Goal: Check status: Check status

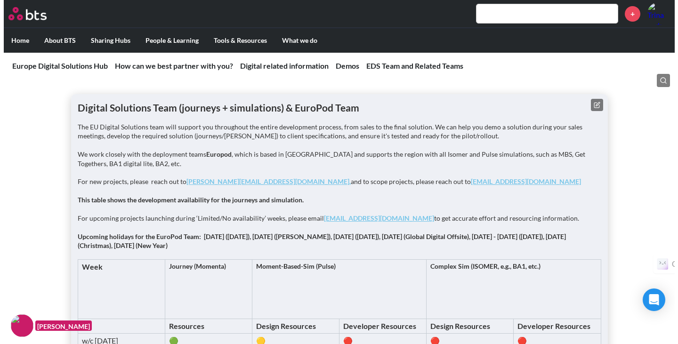
scroll to position [1148, 0]
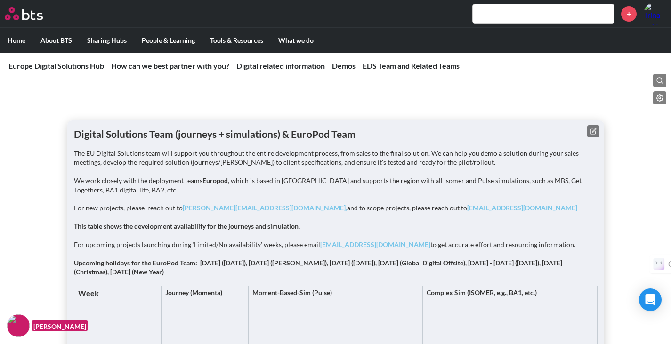
click at [598, 129] on button at bounding box center [593, 131] width 12 height 12
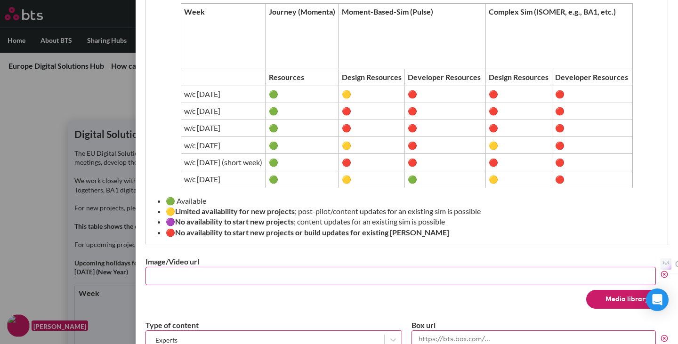
scroll to position [400, 0]
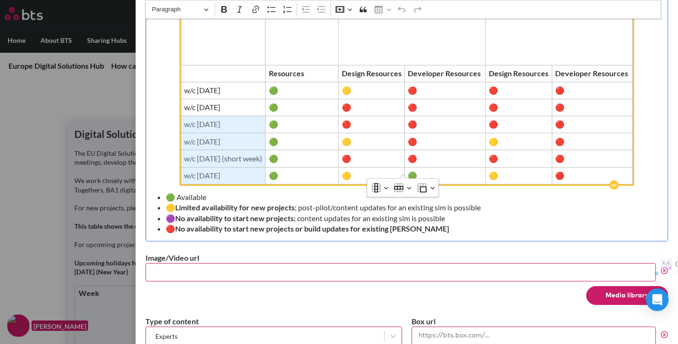
drag, startPoint x: 266, startPoint y: 165, endPoint x: 199, endPoint y: 114, distance: 83.7
click at [199, 114] on tbody "Week Journey (Momenta) Moment-Based-Sim (Pulse) Complex Sim (ISOMER, e.g., BA1,…" at bounding box center [407, 92] width 452 height 185
click at [244, 172] on td "w/c [DATE]" at bounding box center [223, 175] width 85 height 17
drag, startPoint x: 256, startPoint y: 165, endPoint x: 170, endPoint y: 81, distance: 120.5
click at [181, 81] on tbody "Week Journey (Momenta) Moment-Based-Sim (Pulse) Complex Sim (ISOMER, e.g., BA1,…" at bounding box center [407, 92] width 452 height 185
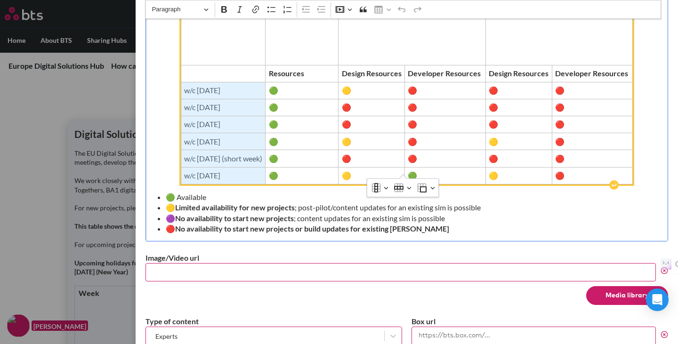
click at [223, 170] on span "w/c [DATE]" at bounding box center [223, 175] width 78 height 10
drag, startPoint x: 246, startPoint y: 166, endPoint x: 183, endPoint y: 101, distance: 90.6
click at [183, 101] on tbody "Week Journey (Momenta) Moment-Based-Sim (Pulse) Complex Sim (ISOMER, e.g., BA1,…" at bounding box center [407, 92] width 452 height 185
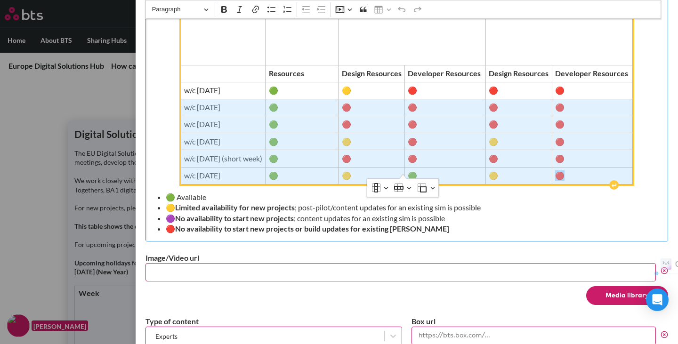
drag, startPoint x: 592, startPoint y: 164, endPoint x: 215, endPoint y: 99, distance: 383.1
click at [215, 99] on tbody "Week Journey (Momenta) Moment-Based-Sim (Pulse) Complex Sim (ISOMER, e.g., BA1,…" at bounding box center [407, 92] width 452 height 185
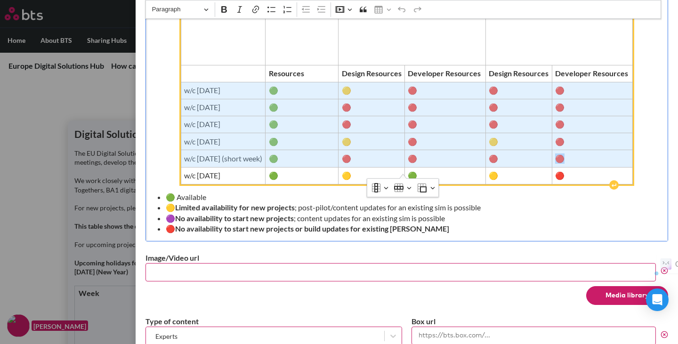
drag, startPoint x: 169, startPoint y: 76, endPoint x: 610, endPoint y: 150, distance: 447.4
click at [610, 150] on tbody "Week Journey (Momenta) Moment-Based-Sim (Pulse) Complex Sim (ISOMER, e.g., BA1,…" at bounding box center [407, 92] width 452 height 185
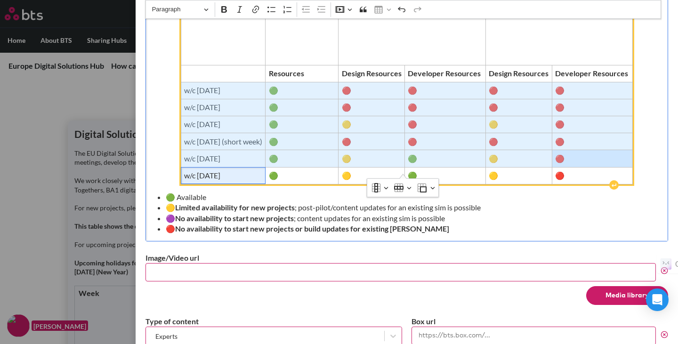
click at [184, 170] on span "w/c [DATE]" at bounding box center [223, 175] width 78 height 10
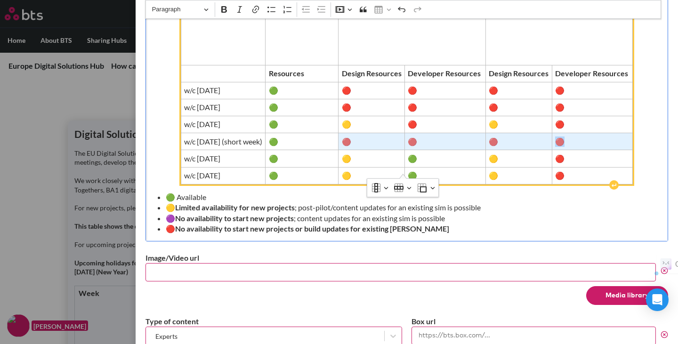
drag, startPoint x: 358, startPoint y: 133, endPoint x: 601, endPoint y: 133, distance: 243.4
click at [601, 133] on tr "w/c [DATE] (short week) 🟢 🔴 🔴 🔴 🔴" at bounding box center [407, 141] width 452 height 17
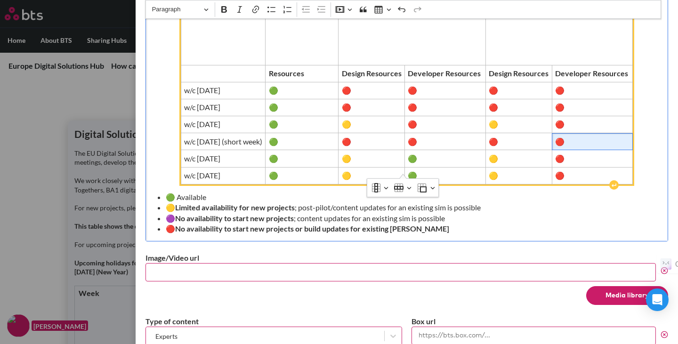
click at [601, 137] on span "🔴" at bounding box center [592, 142] width 74 height 10
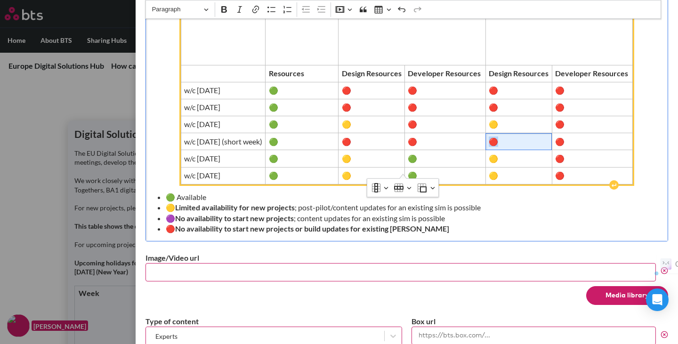
click at [507, 137] on span "🔴" at bounding box center [519, 142] width 60 height 10
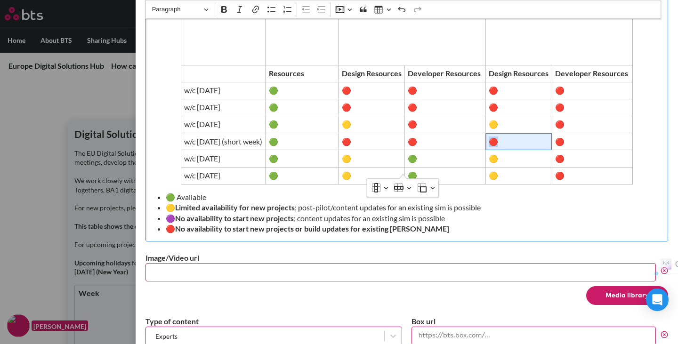
click at [504, 202] on li "🟡 Limited availability for new projects ; post-pilot/content updates for an exi…" at bounding box center [411, 207] width 490 height 10
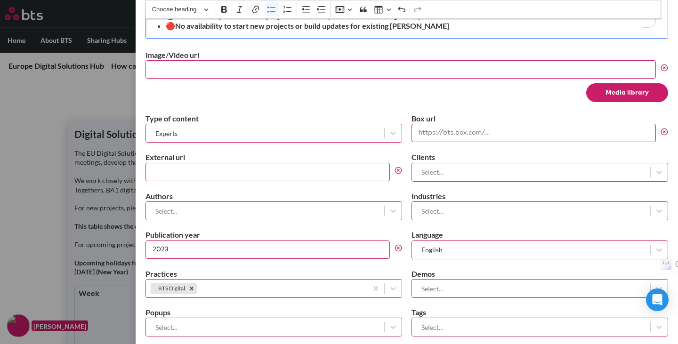
scroll to position [675, 0]
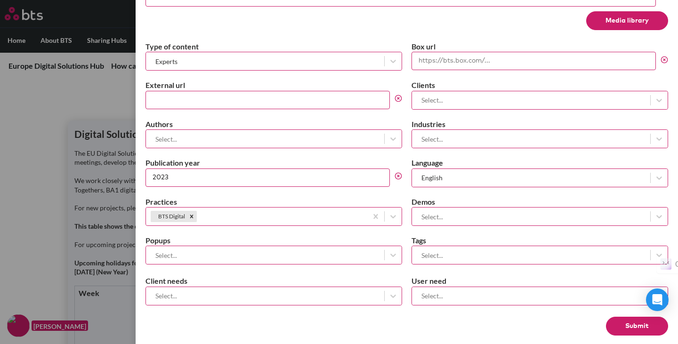
click at [626, 317] on button "Submit" at bounding box center [637, 326] width 62 height 19
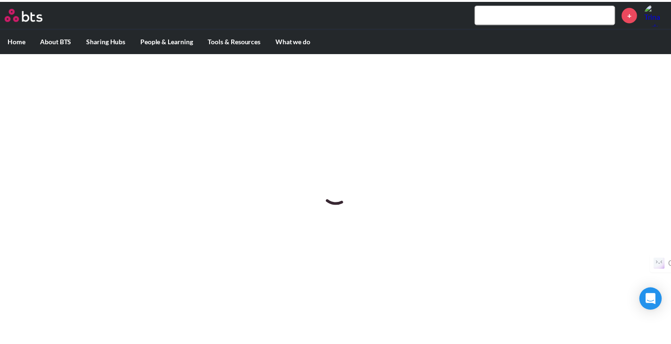
scroll to position [0, 0]
